Goal: Entertainment & Leisure: Consume media (video, audio)

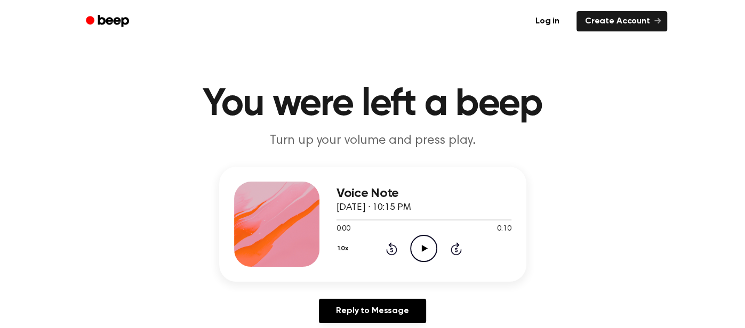
click at [422, 252] on icon "Play Audio" at bounding box center [423, 248] width 27 height 27
click at [421, 237] on icon "Play Audio" at bounding box center [423, 248] width 27 height 27
click at [427, 251] on icon "Play Audio" at bounding box center [423, 248] width 27 height 27
click at [417, 240] on icon "Play Audio" at bounding box center [423, 248] width 27 height 27
click at [427, 246] on icon "Play Audio" at bounding box center [423, 248] width 27 height 27
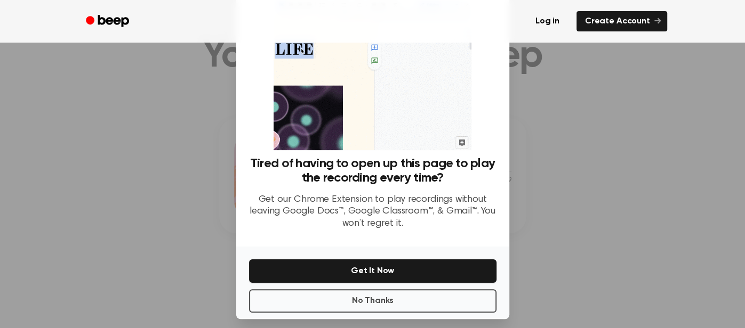
scroll to position [58, 0]
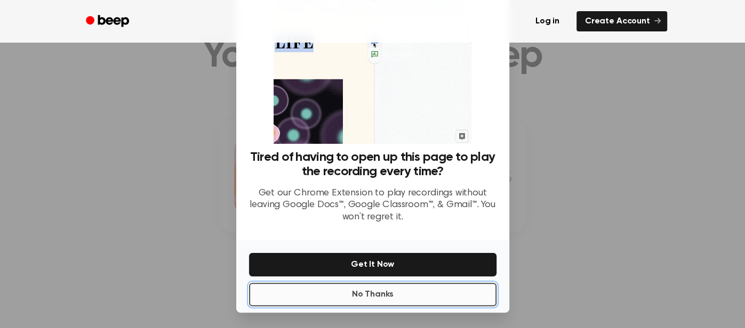
click at [409, 288] on button "No Thanks" at bounding box center [372, 294] width 247 height 23
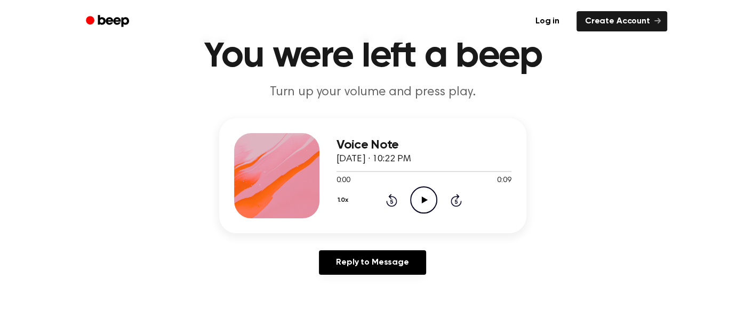
click at [425, 187] on circle at bounding box center [424, 200] width 26 height 26
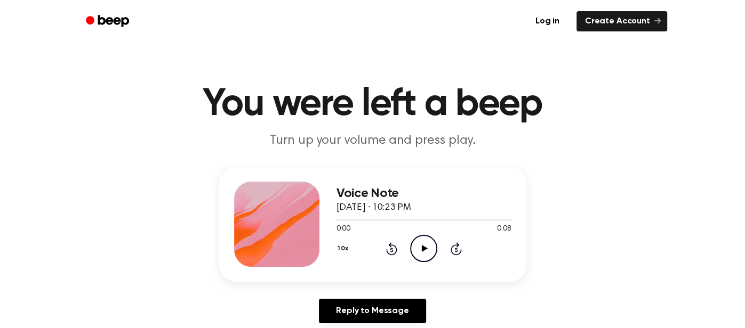
click at [412, 243] on circle at bounding box center [424, 249] width 26 height 26
